Goal: Information Seeking & Learning: Learn about a topic

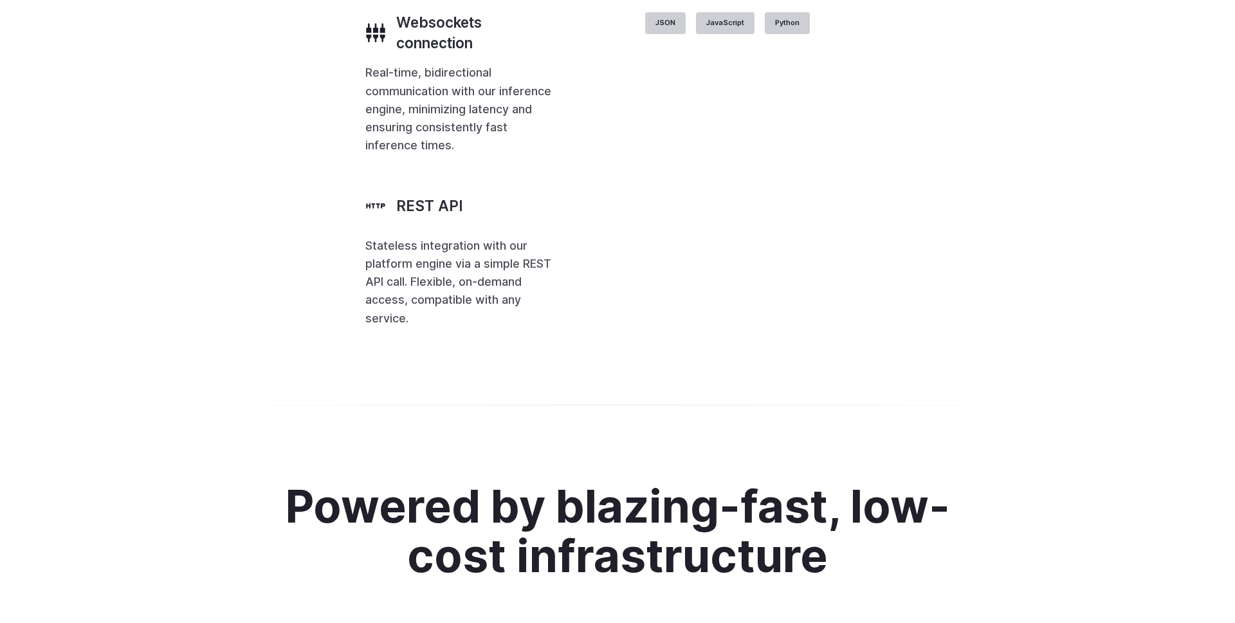
scroll to position [4799, 0]
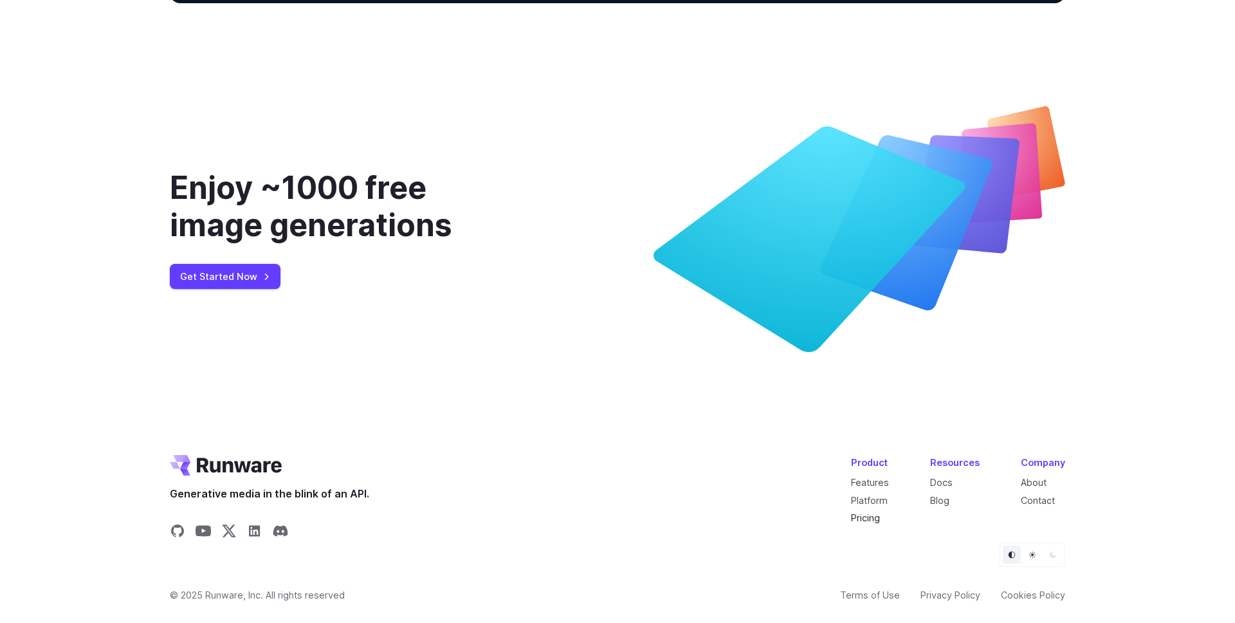
click at [867, 515] on link "Pricing" at bounding box center [865, 517] width 29 height 11
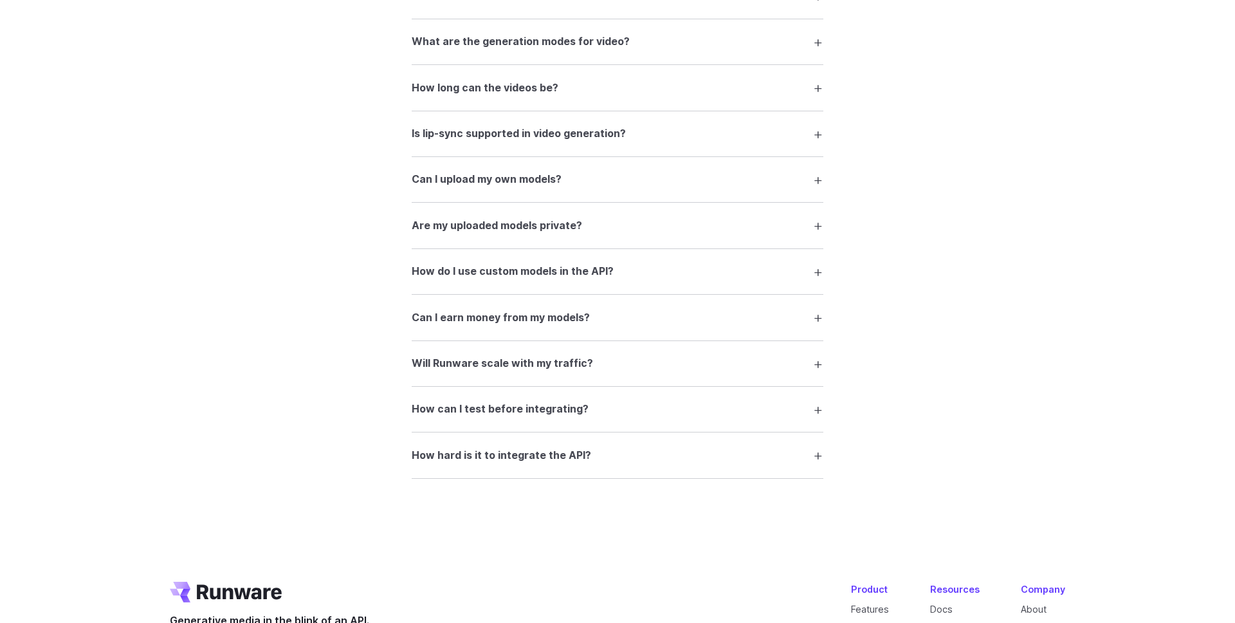
scroll to position [2356, 0]
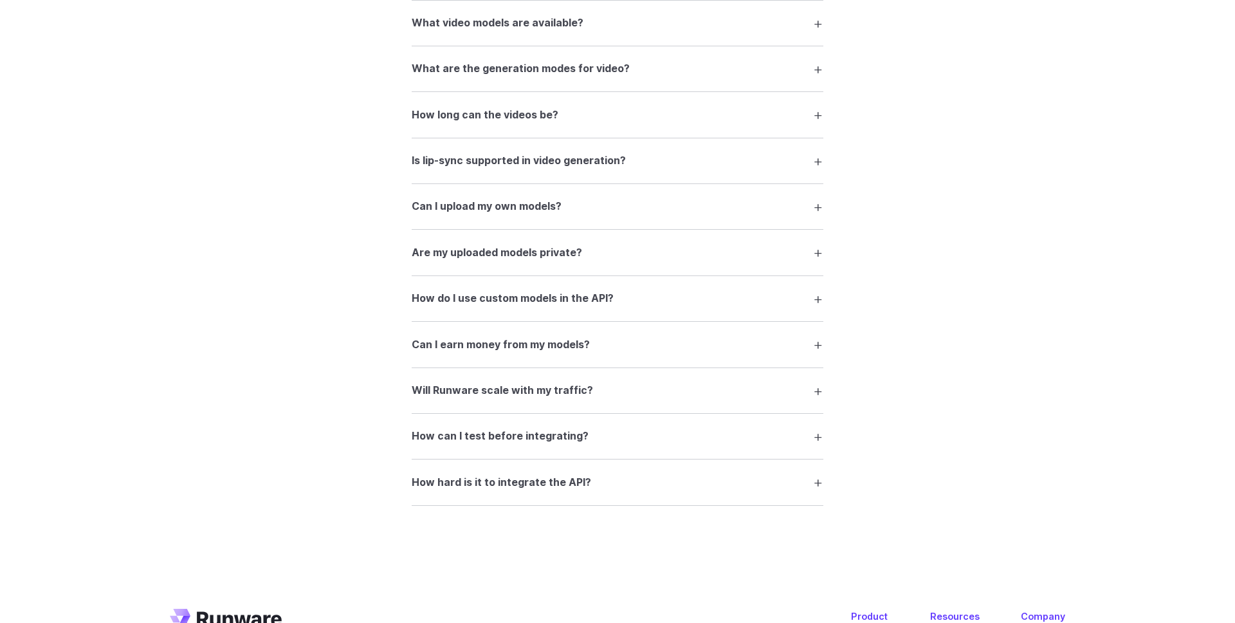
click at [539, 445] on h3 "How can I test before integrating?" at bounding box center [500, 436] width 177 height 17
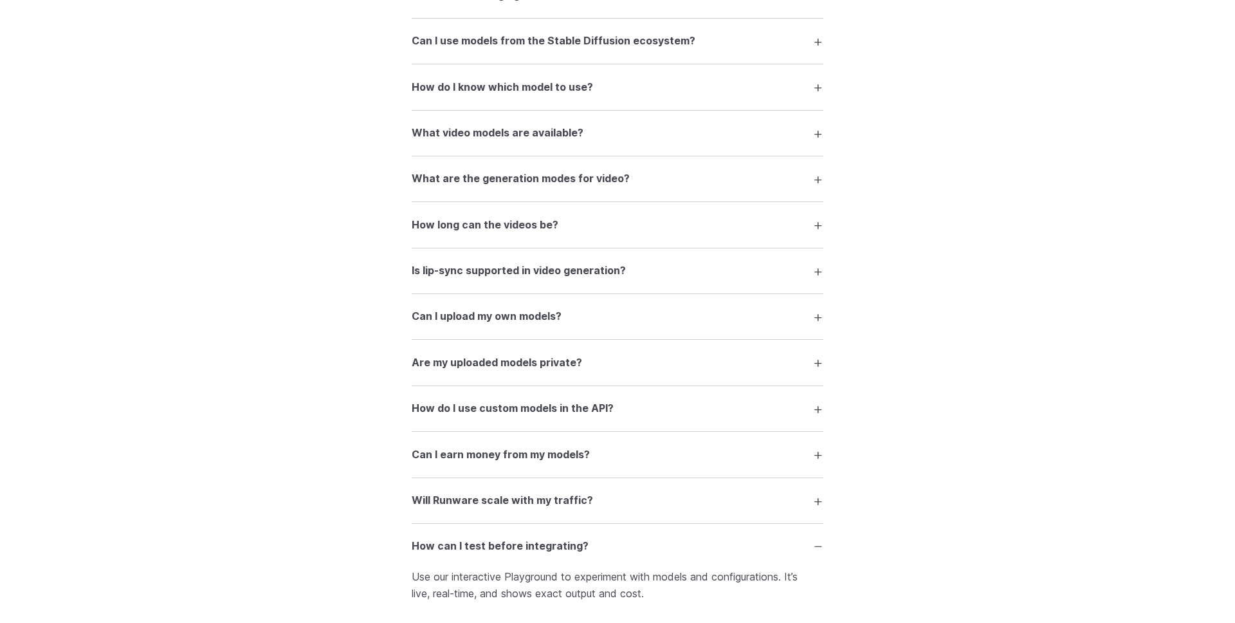
scroll to position [2216, 0]
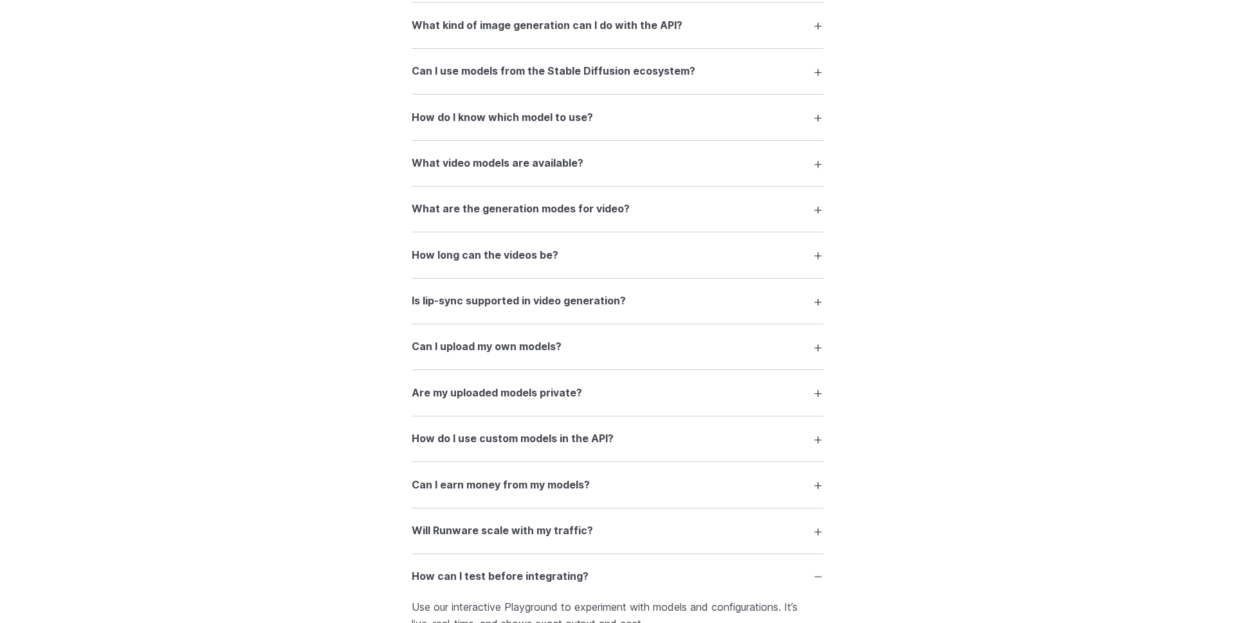
click at [542, 309] on h3 "Is lip-sync supported in video generation?" at bounding box center [519, 301] width 214 height 17
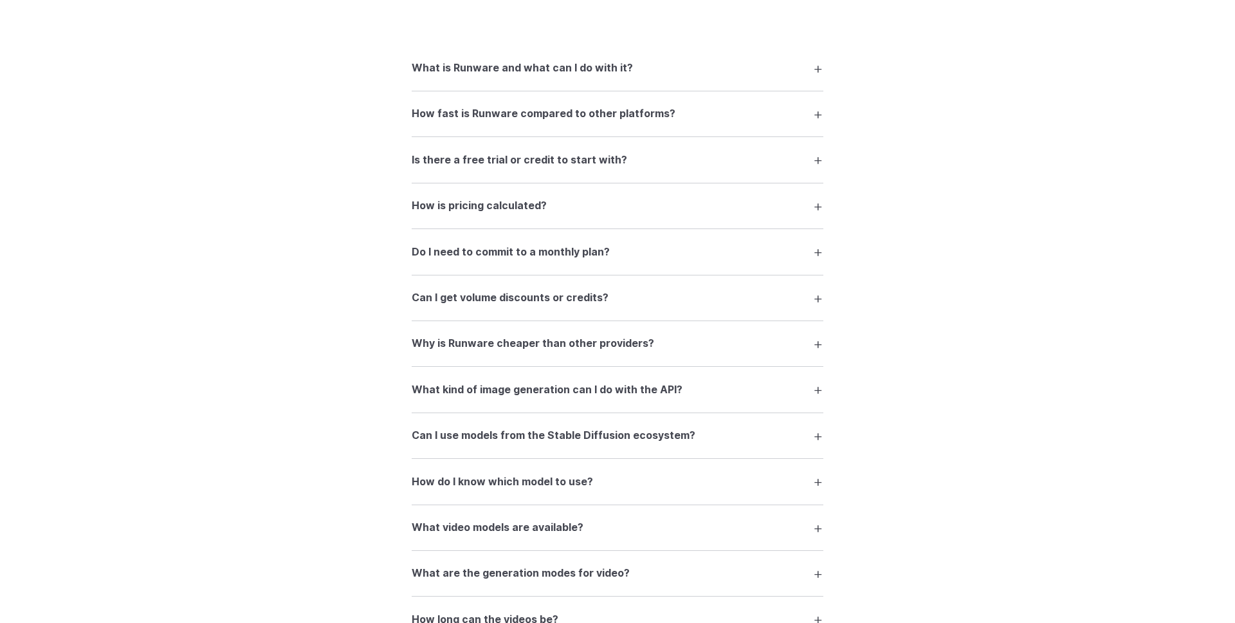
scroll to position [1850, 0]
click at [547, 164] on h3 "Is there a free trial or credit to start with?" at bounding box center [520, 162] width 216 height 17
